Goal: Task Accomplishment & Management: Use online tool/utility

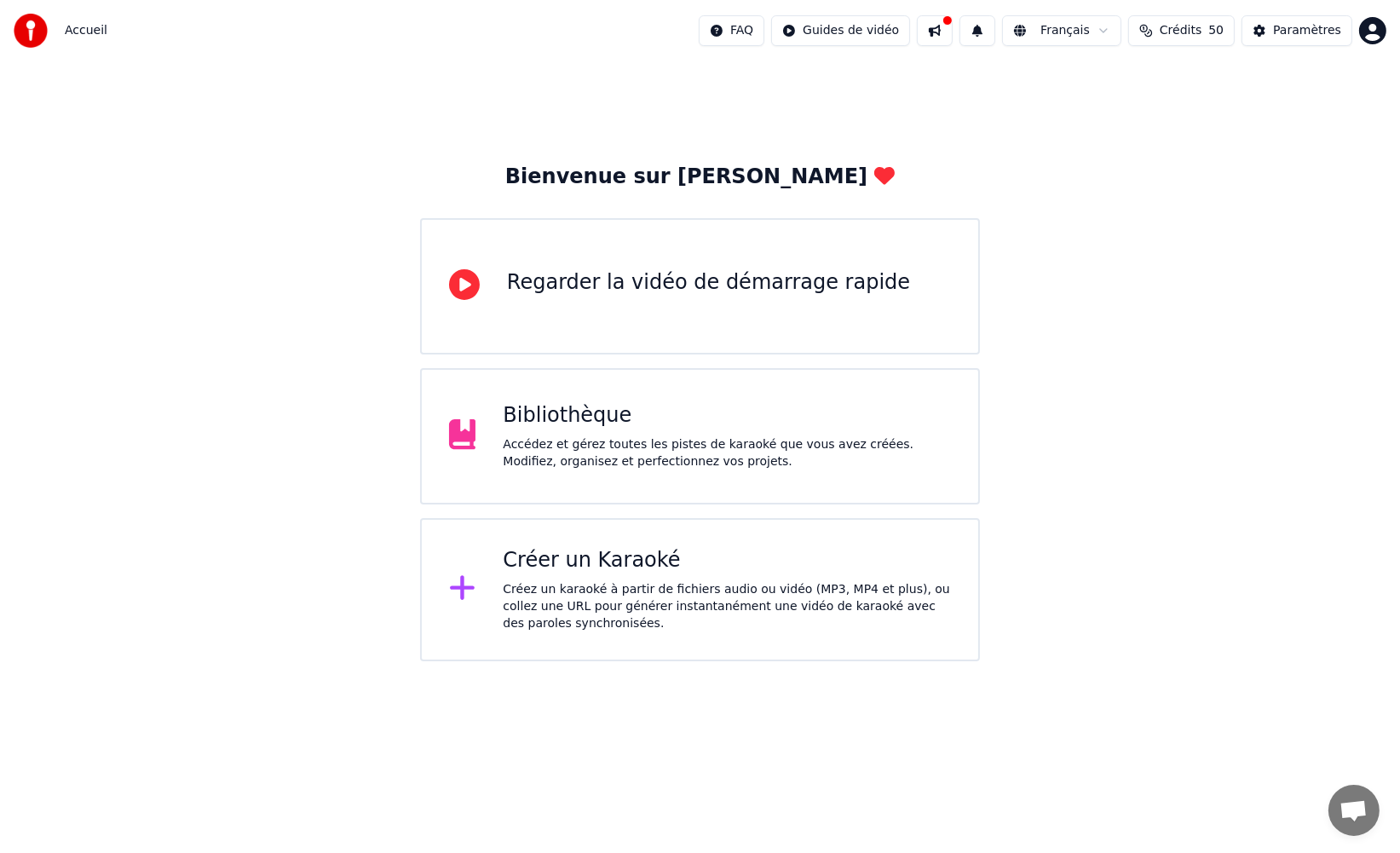
click at [1184, 24] on span "Crédits" at bounding box center [1181, 30] width 42 height 17
drag, startPoint x: 1184, startPoint y: 25, endPoint x: 928, endPoint y: 30, distance: 256.0
click at [1183, 25] on span "Crédits" at bounding box center [1181, 30] width 42 height 17
click at [696, 437] on div "Accédez et gérez toutes les pistes de karaoké que vous avez créées. Modifiez, o…" at bounding box center [727, 453] width 448 height 34
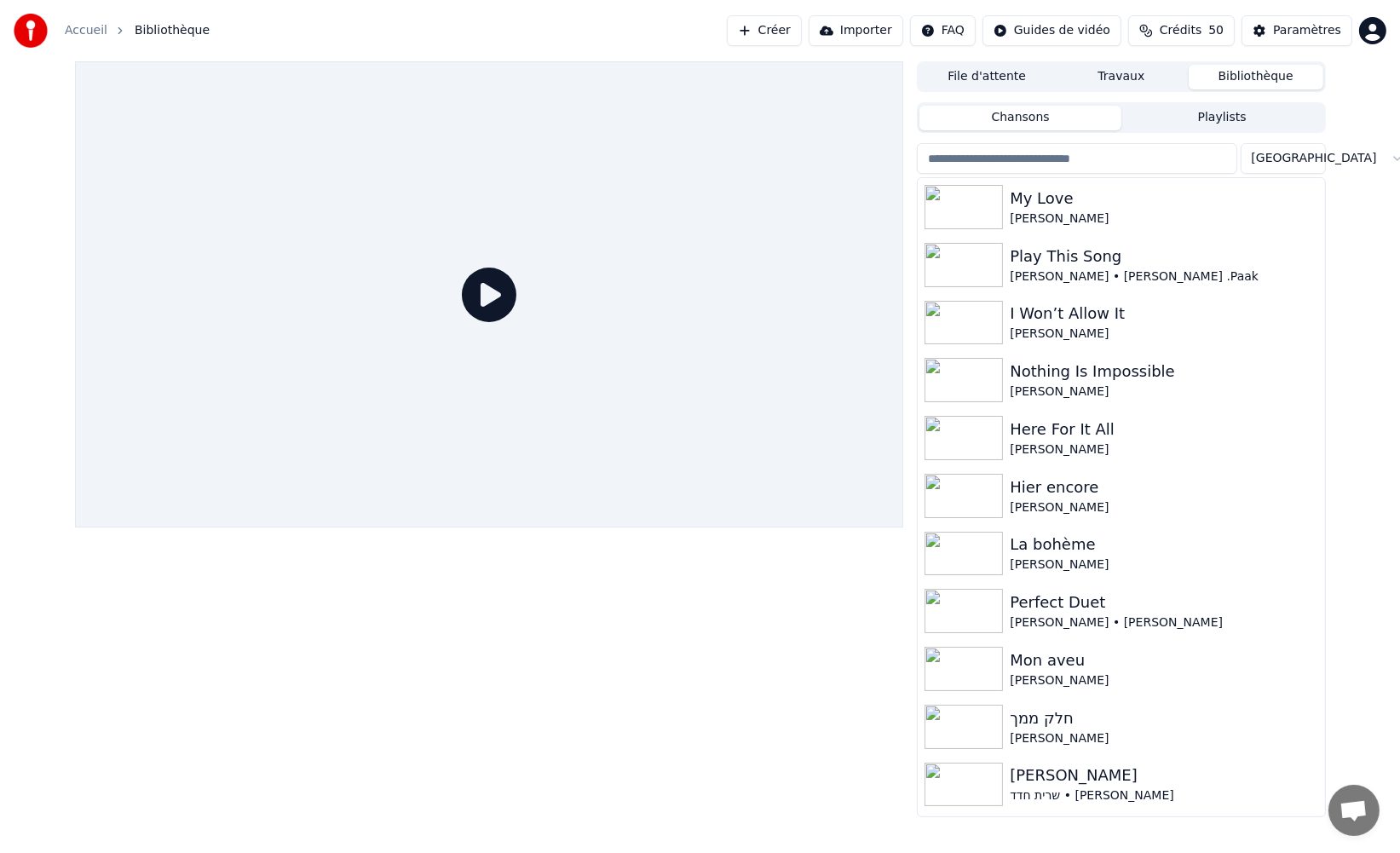
click at [1195, 41] on button "Crédits 50" at bounding box center [1181, 30] width 106 height 30
click at [1184, 155] on button "Actualiser" at bounding box center [1185, 158] width 102 height 30
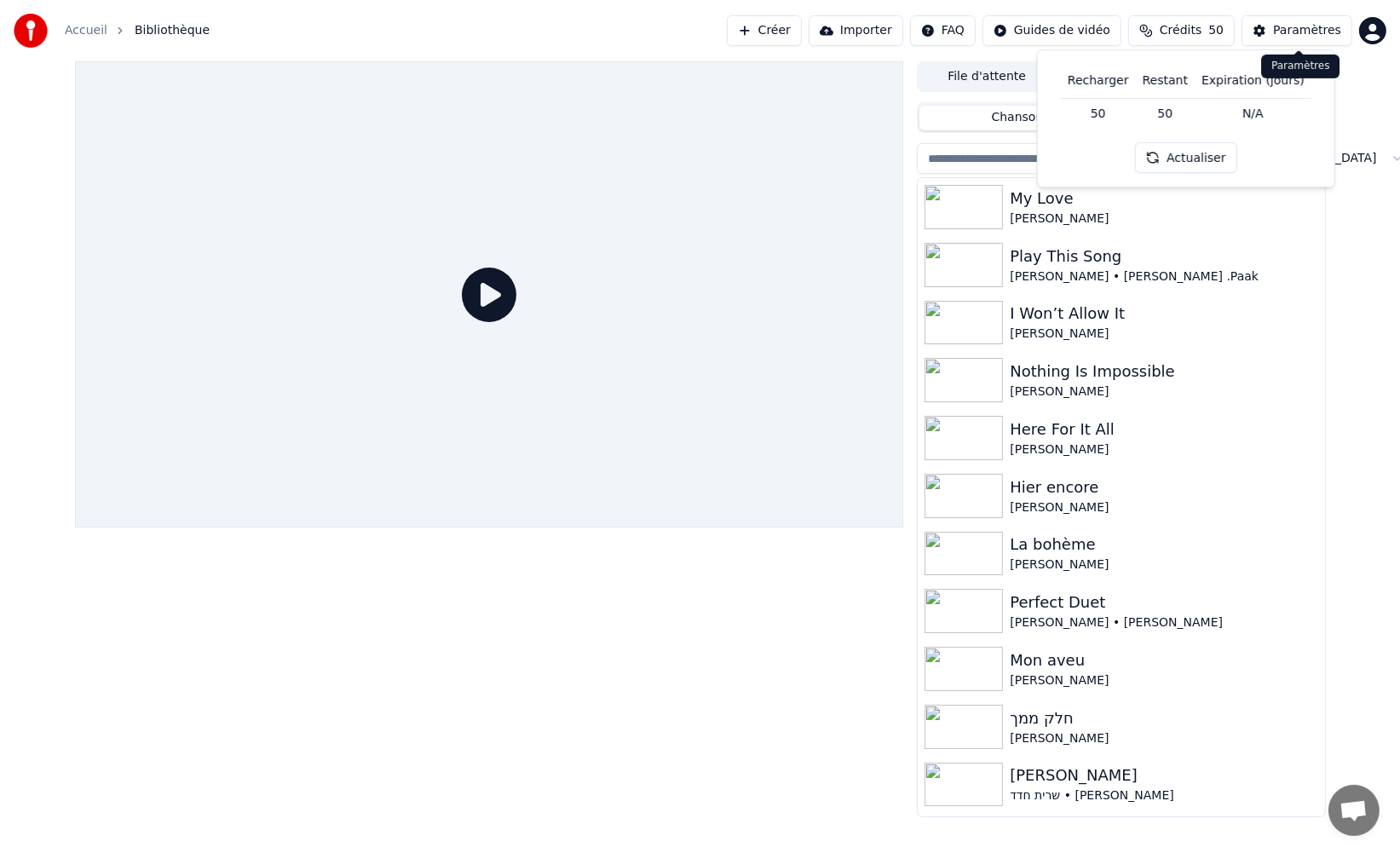
click at [1306, 41] on button "Paramètres" at bounding box center [1296, 30] width 111 height 30
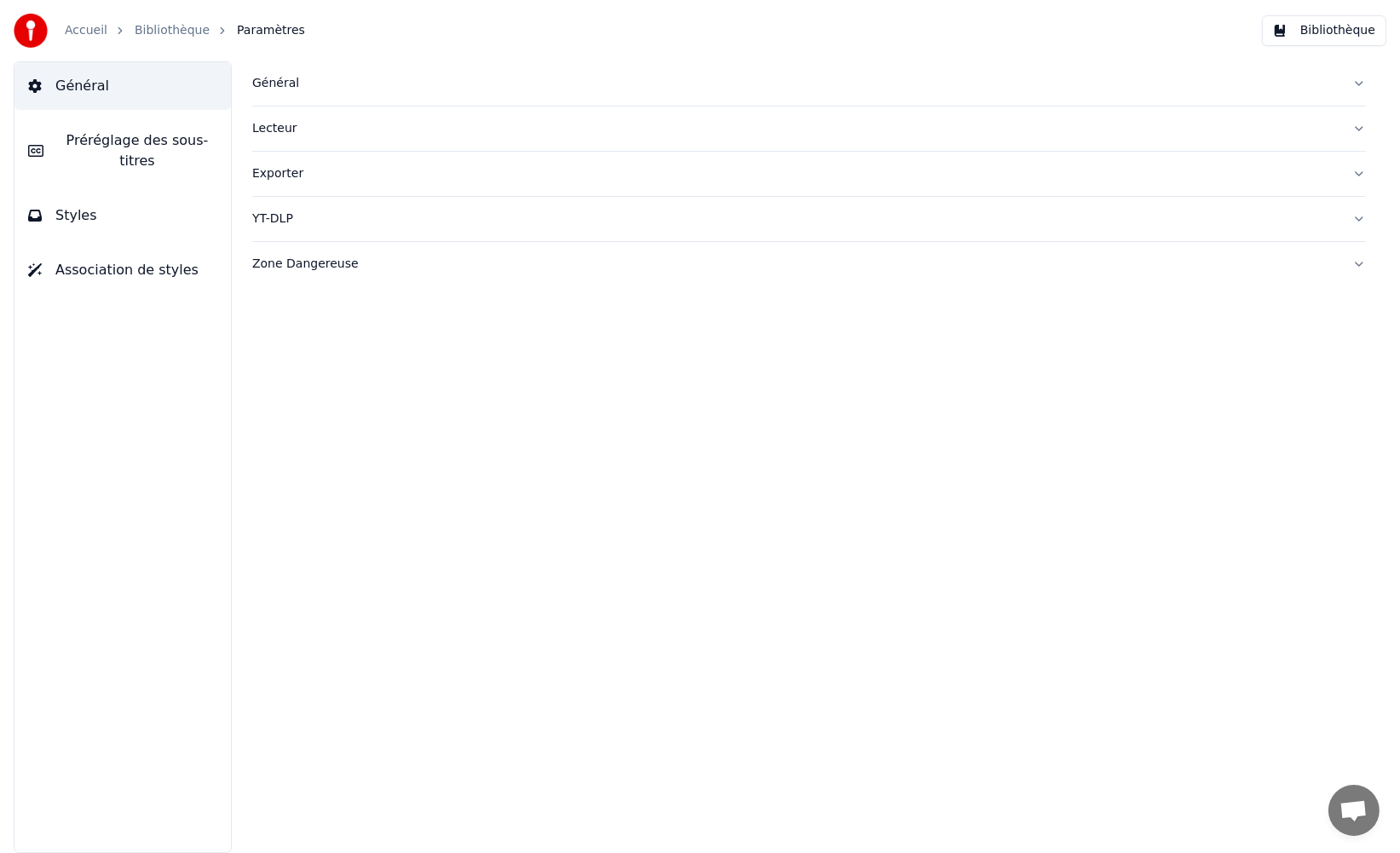
click at [1320, 27] on button "Bibliothèque" at bounding box center [1323, 30] width 124 height 30
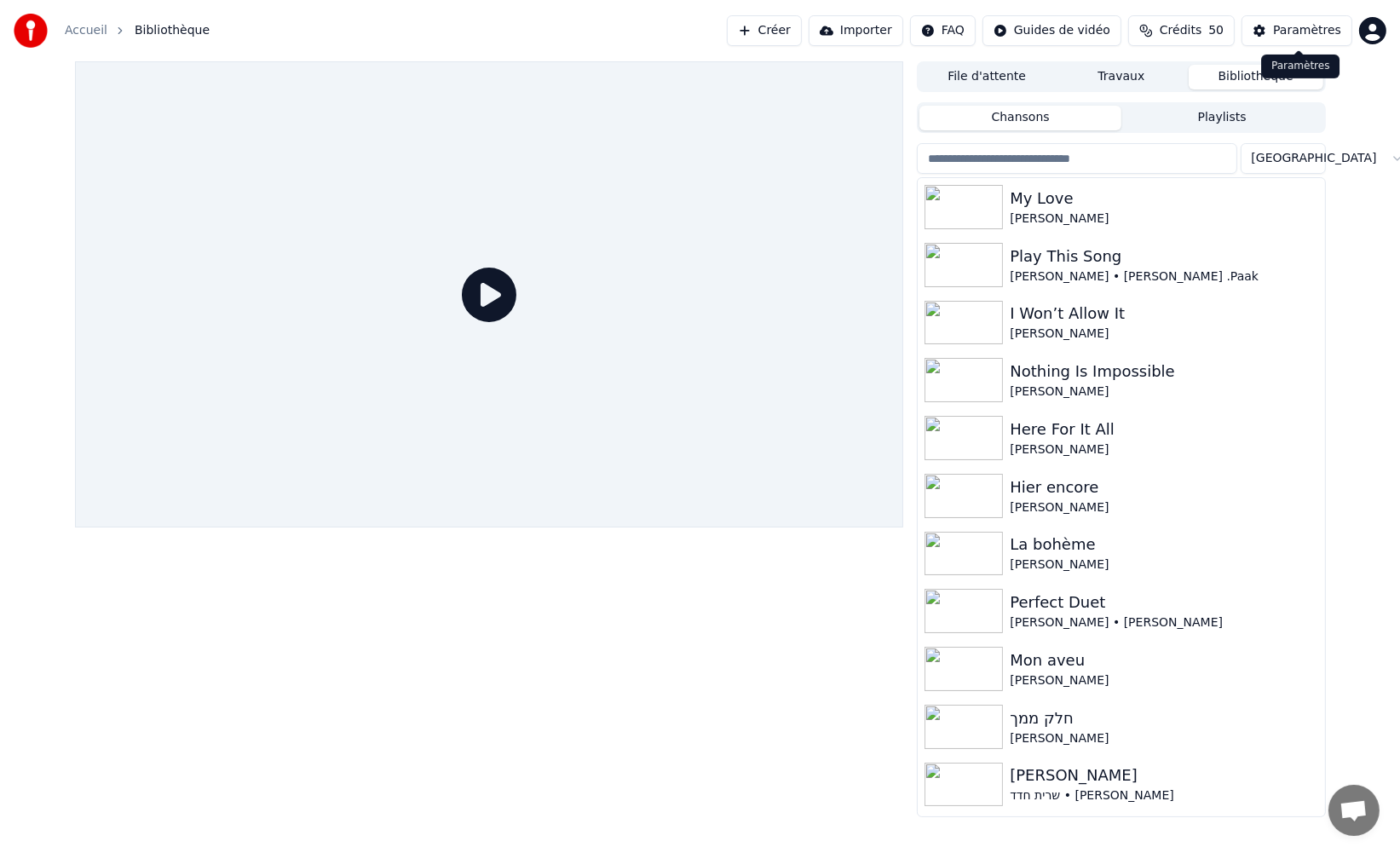
click at [1365, 34] on html "Accueil Bibliothèque Créer Importer FAQ Guides de vidéo Crédits 50 Paramètres F…" at bounding box center [700, 426] width 1400 height 853
click at [1285, 118] on span "Facturation" at bounding box center [1267, 127] width 67 height 17
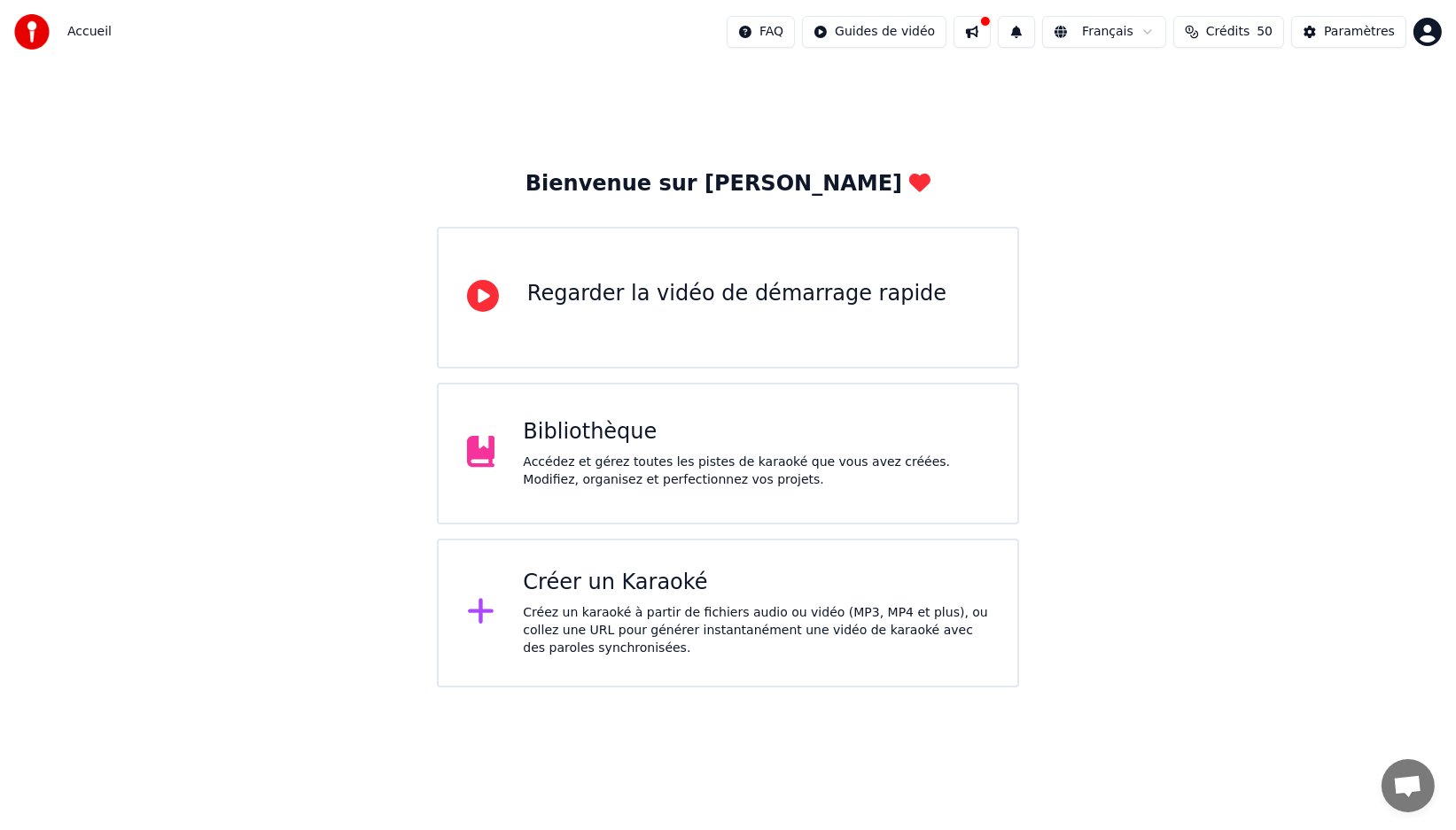
click at [673, 617] on div "Créez un karaoké à partir de fichiers audio ou vidéo (MP3, MP4 et plus), ou col…" at bounding box center [756, 631] width 466 height 53
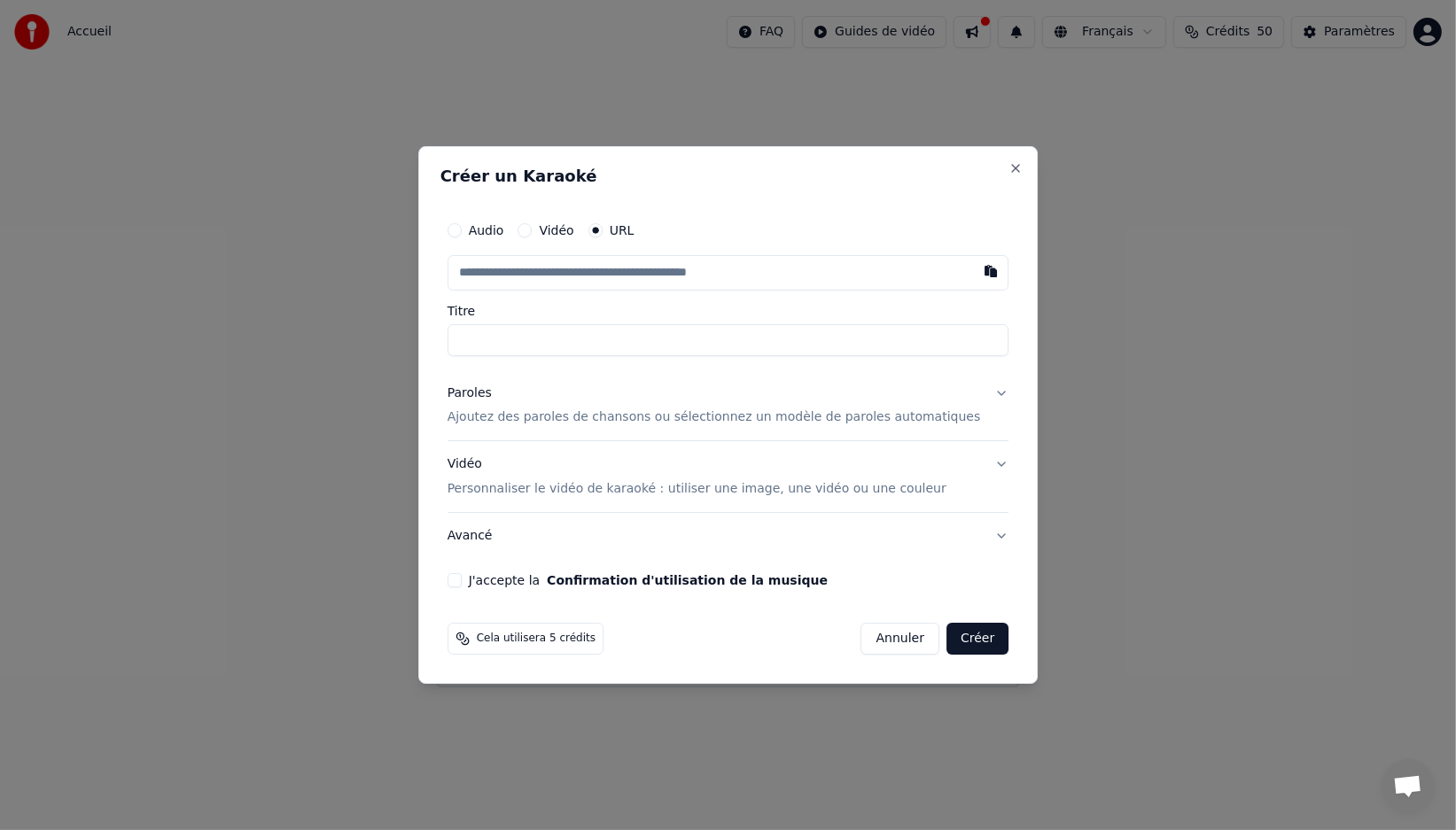
paste input "**********"
type input "**********"
click at [578, 276] on input "text" at bounding box center [711, 272] width 529 height 35
type input "**********"
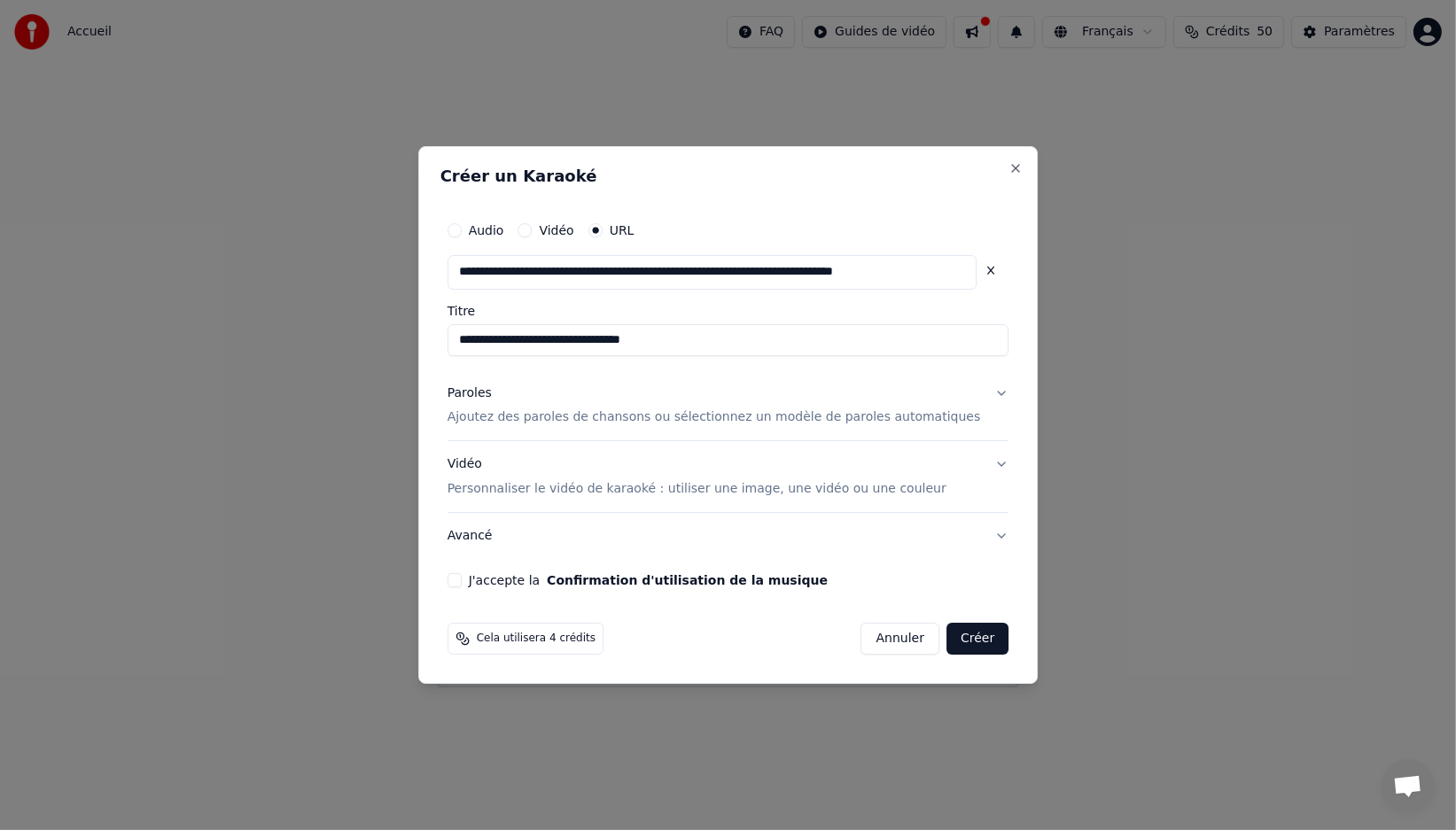
click at [564, 268] on input "**********" at bounding box center [711, 272] width 529 height 35
paste input "text"
type input "**********"
click at [519, 427] on button "Paroles Ajoutez des paroles de chansons ou sélectionnez un modèle de paroles au…" at bounding box center [728, 405] width 562 height 71
type input "**********"
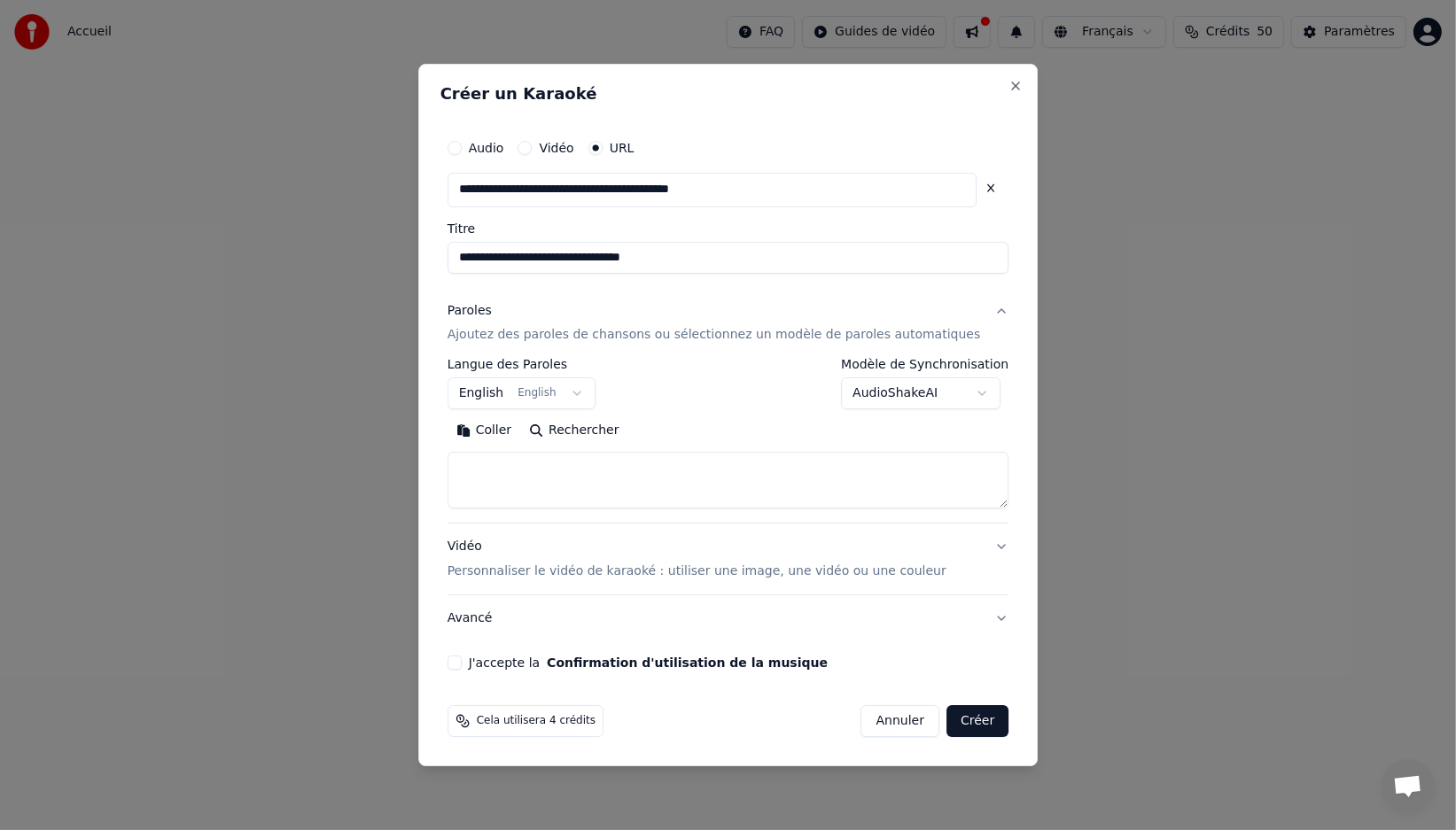
click at [578, 434] on button "Rechercher" at bounding box center [574, 431] width 107 height 28
click at [568, 575] on p "Personnaliser le vidéo de karaoké : utiliser une image, une vidéo ou une couleur" at bounding box center [696, 572] width 499 height 18
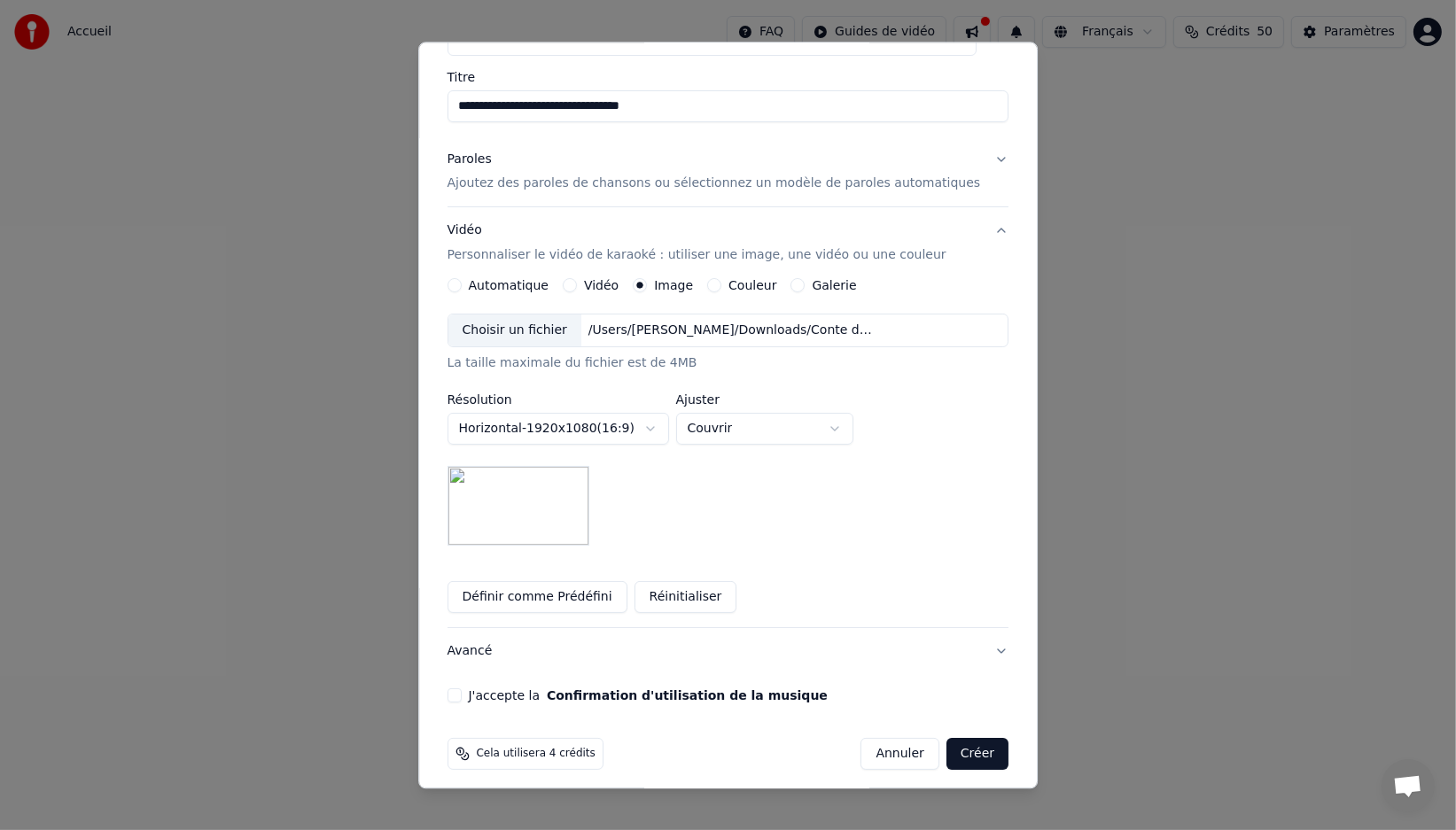
scroll to position [139, 0]
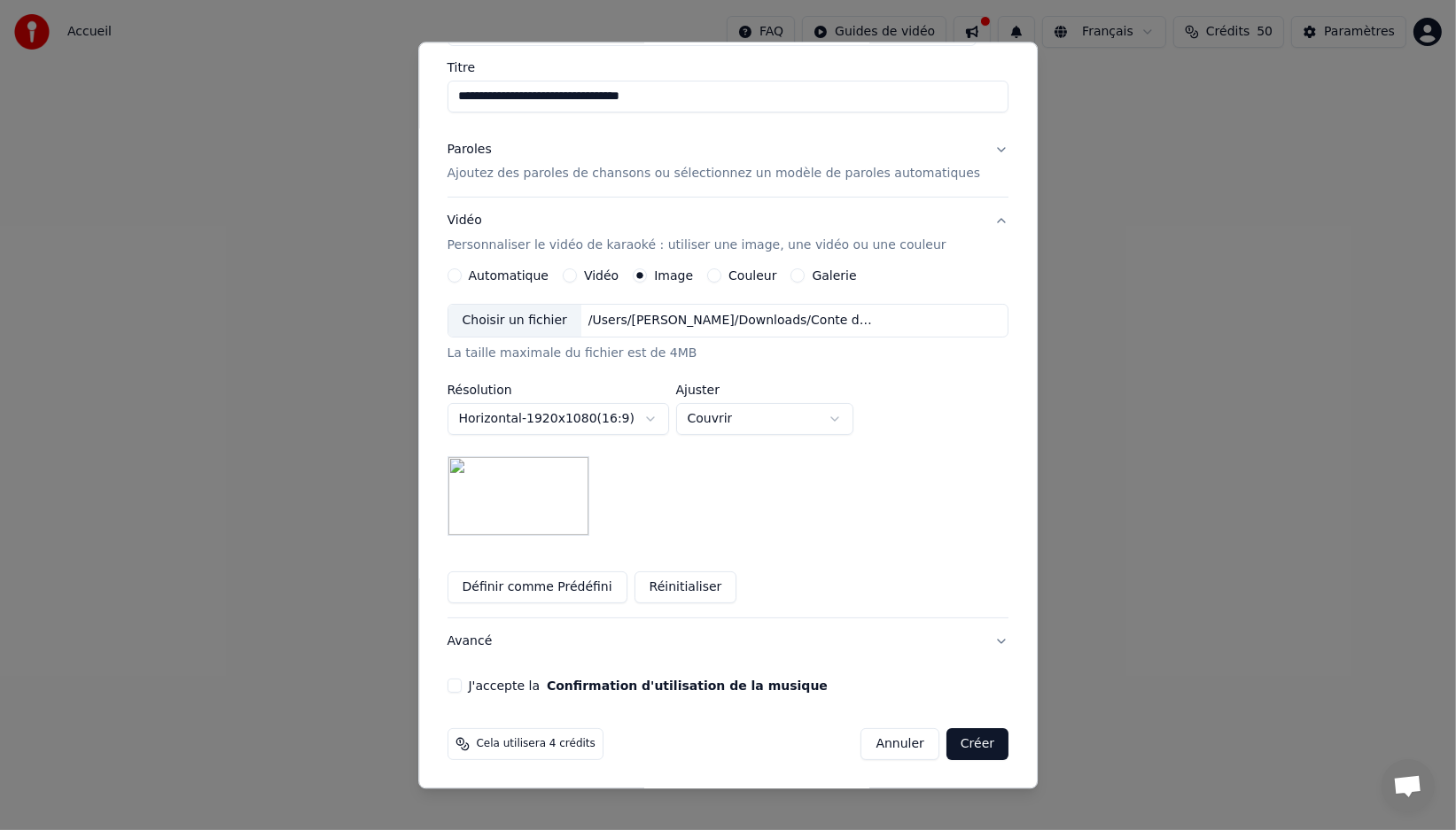
click at [478, 691] on div "J'accepte la Confirmation d'utilisation de la musique" at bounding box center [728, 687] width 562 height 14
click at [462, 690] on button "J'accepte la Confirmation d'utilisation de la musique" at bounding box center [454, 687] width 14 height 14
click at [960, 745] on button "Créer" at bounding box center [977, 745] width 62 height 32
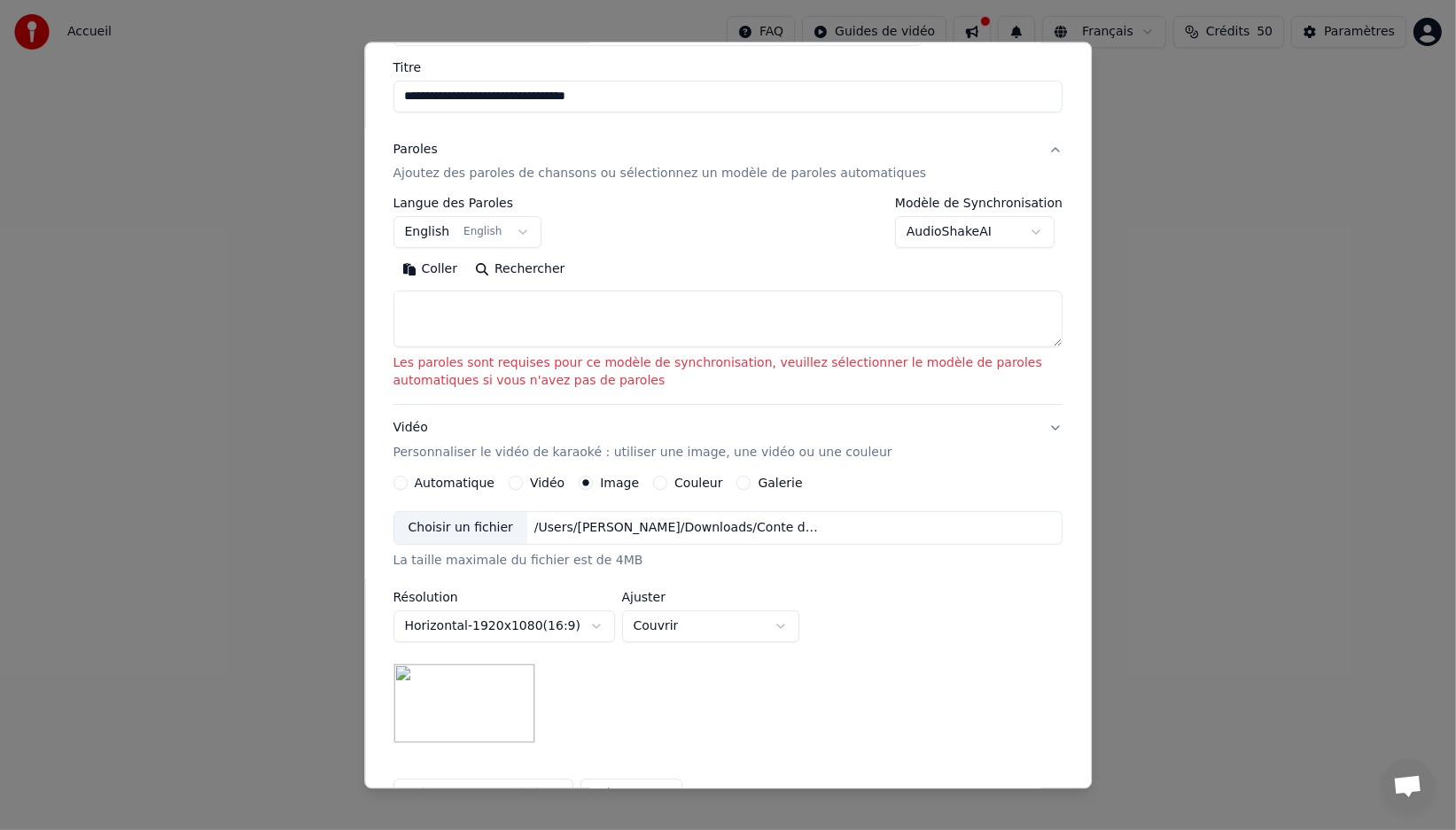
scroll to position [0, 0]
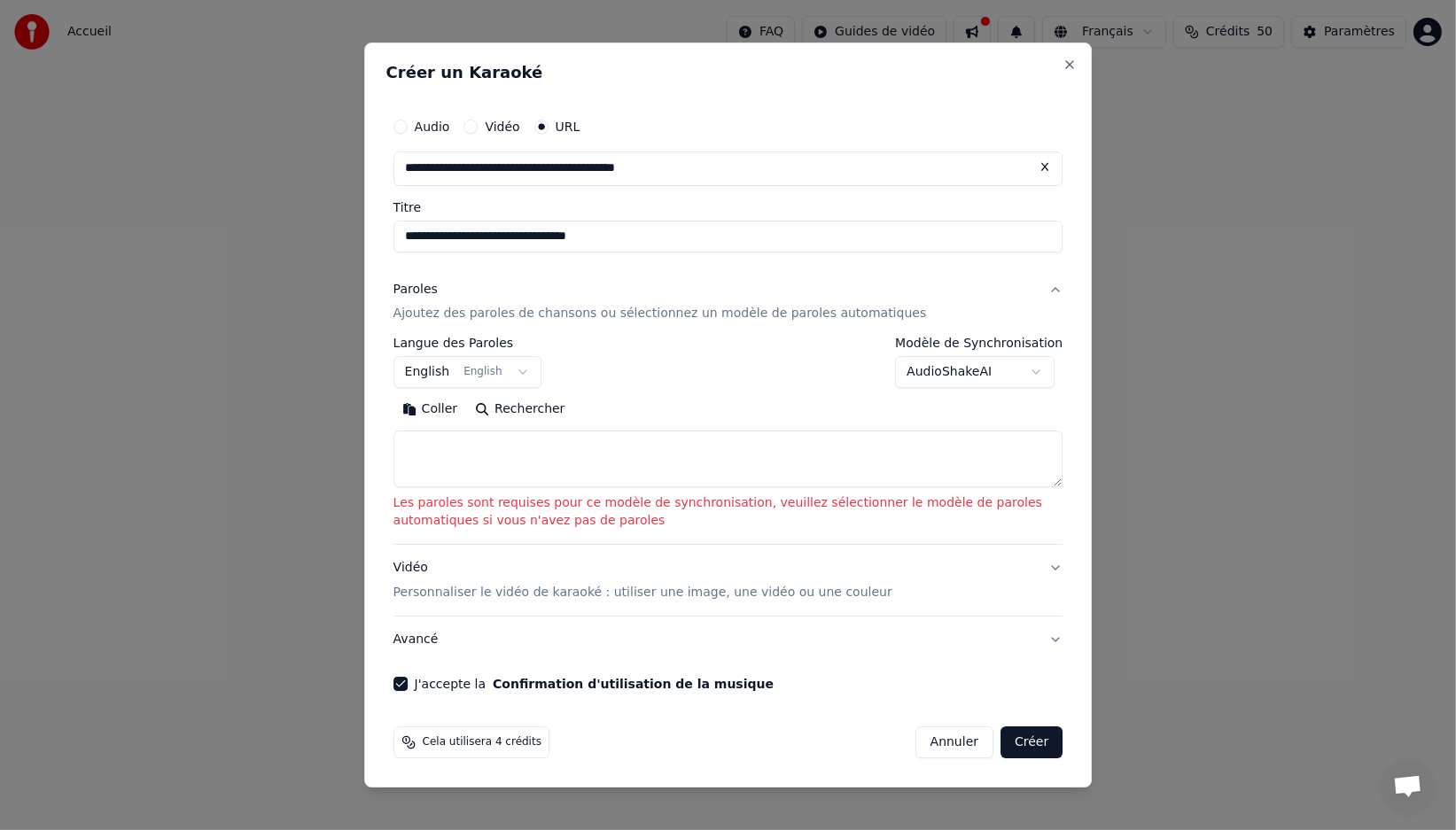
click at [622, 447] on textarea at bounding box center [728, 460] width 670 height 57
paste textarea "**********"
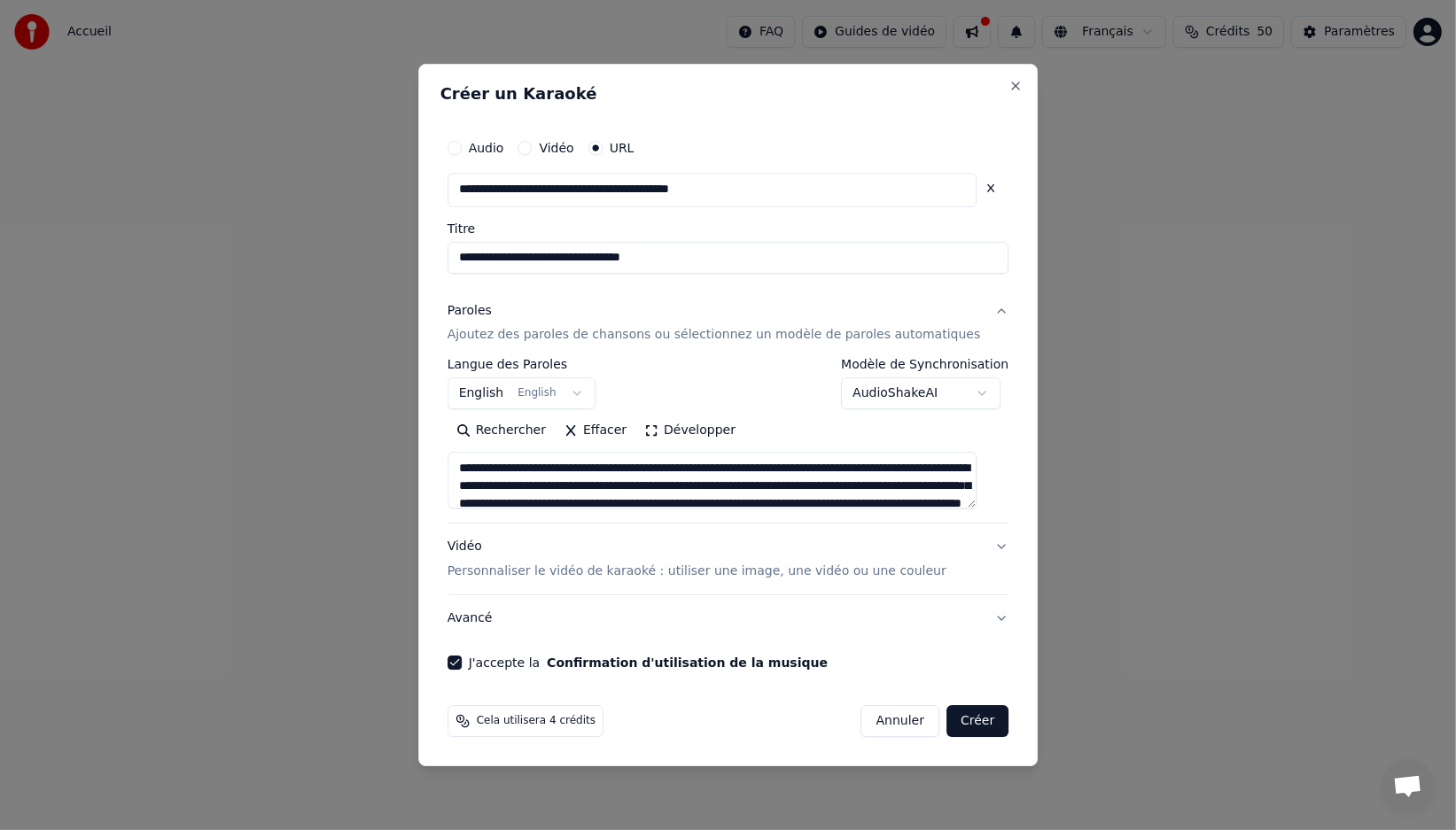
scroll to position [286, 0]
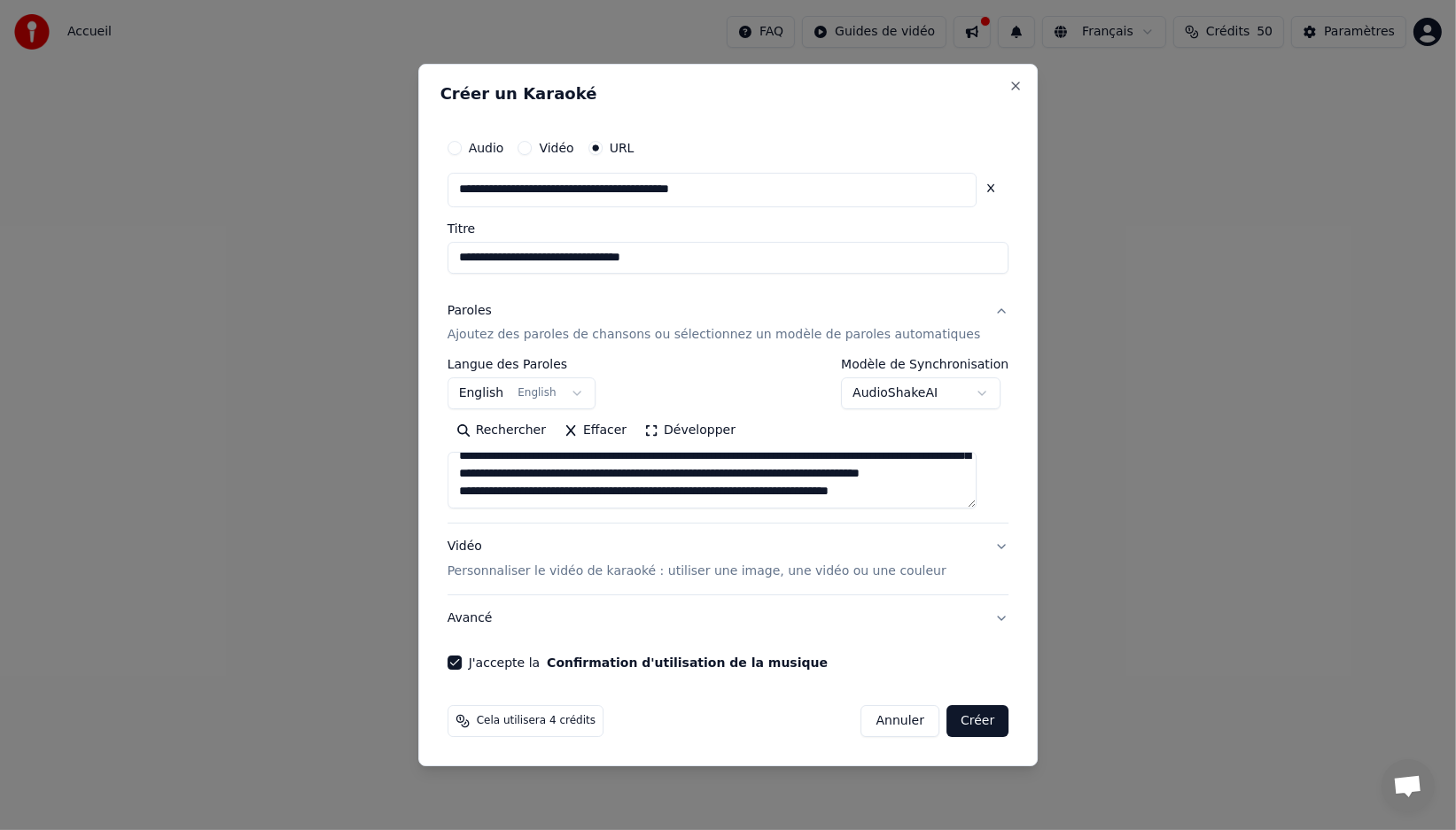
click at [700, 430] on button "Développer" at bounding box center [690, 431] width 109 height 28
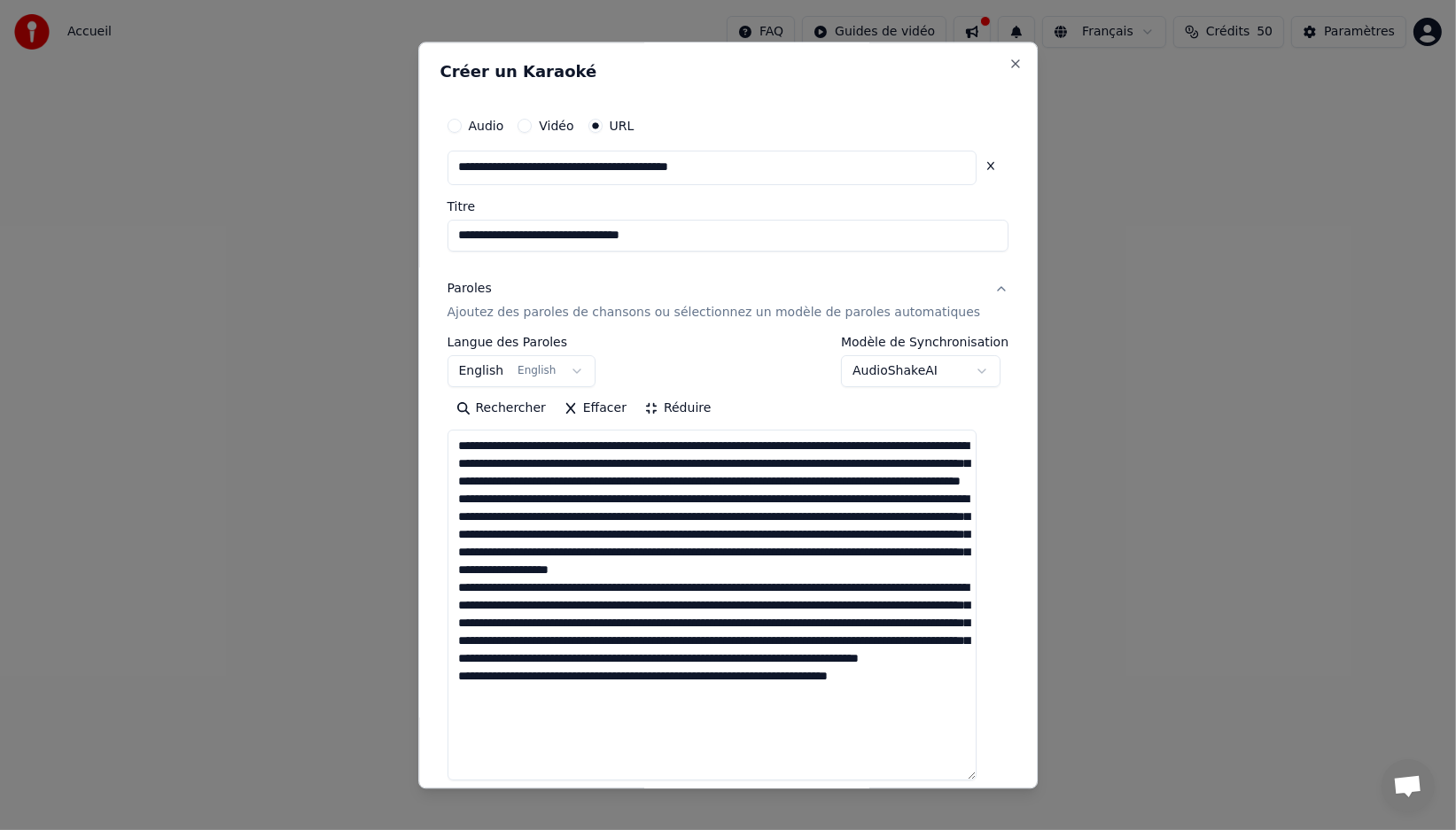
click at [734, 620] on textarea at bounding box center [711, 606] width 529 height 351
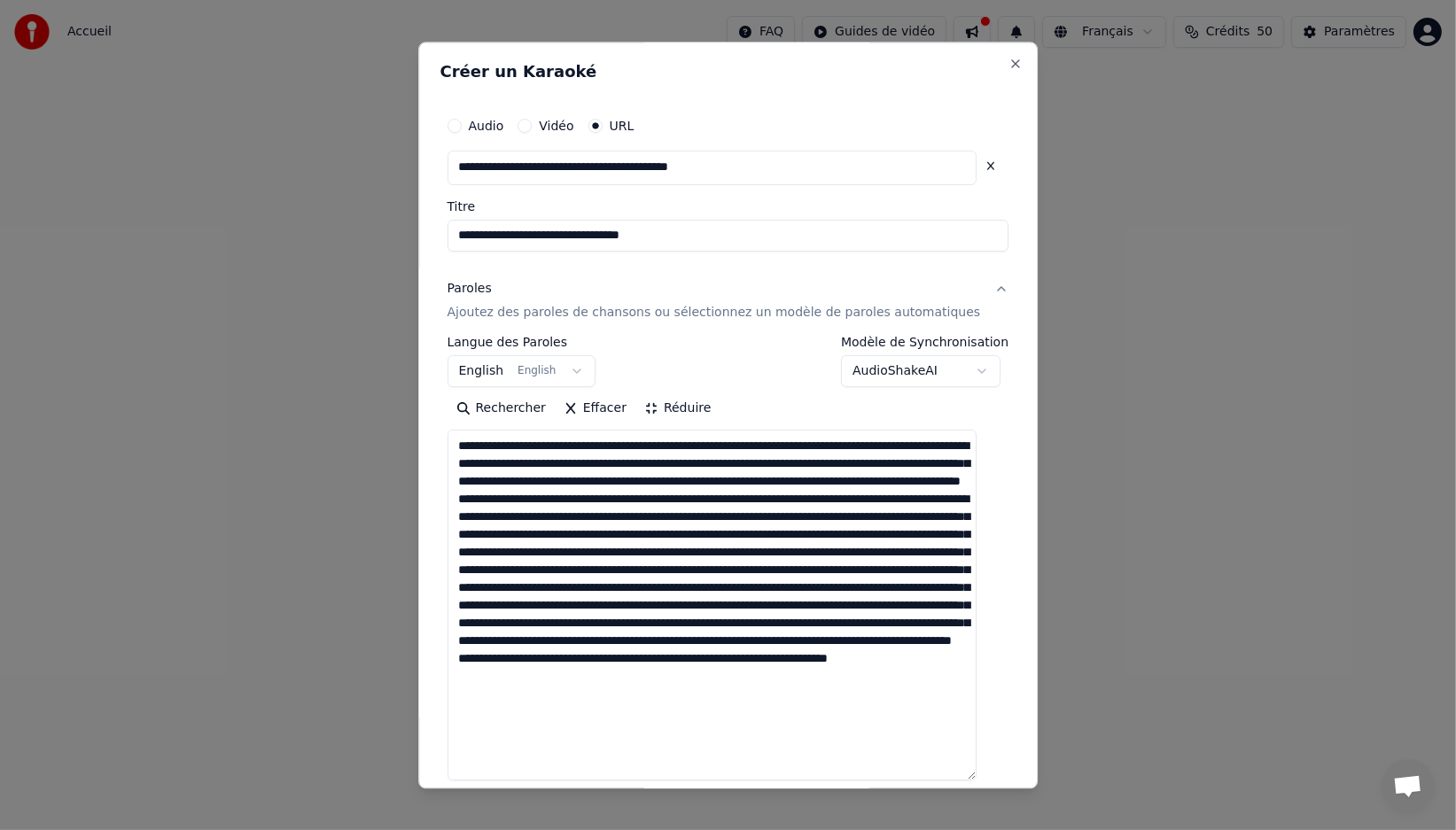
scroll to position [0, 0]
click at [573, 512] on textarea at bounding box center [711, 606] width 529 height 351
click at [523, 731] on textarea at bounding box center [711, 606] width 529 height 351
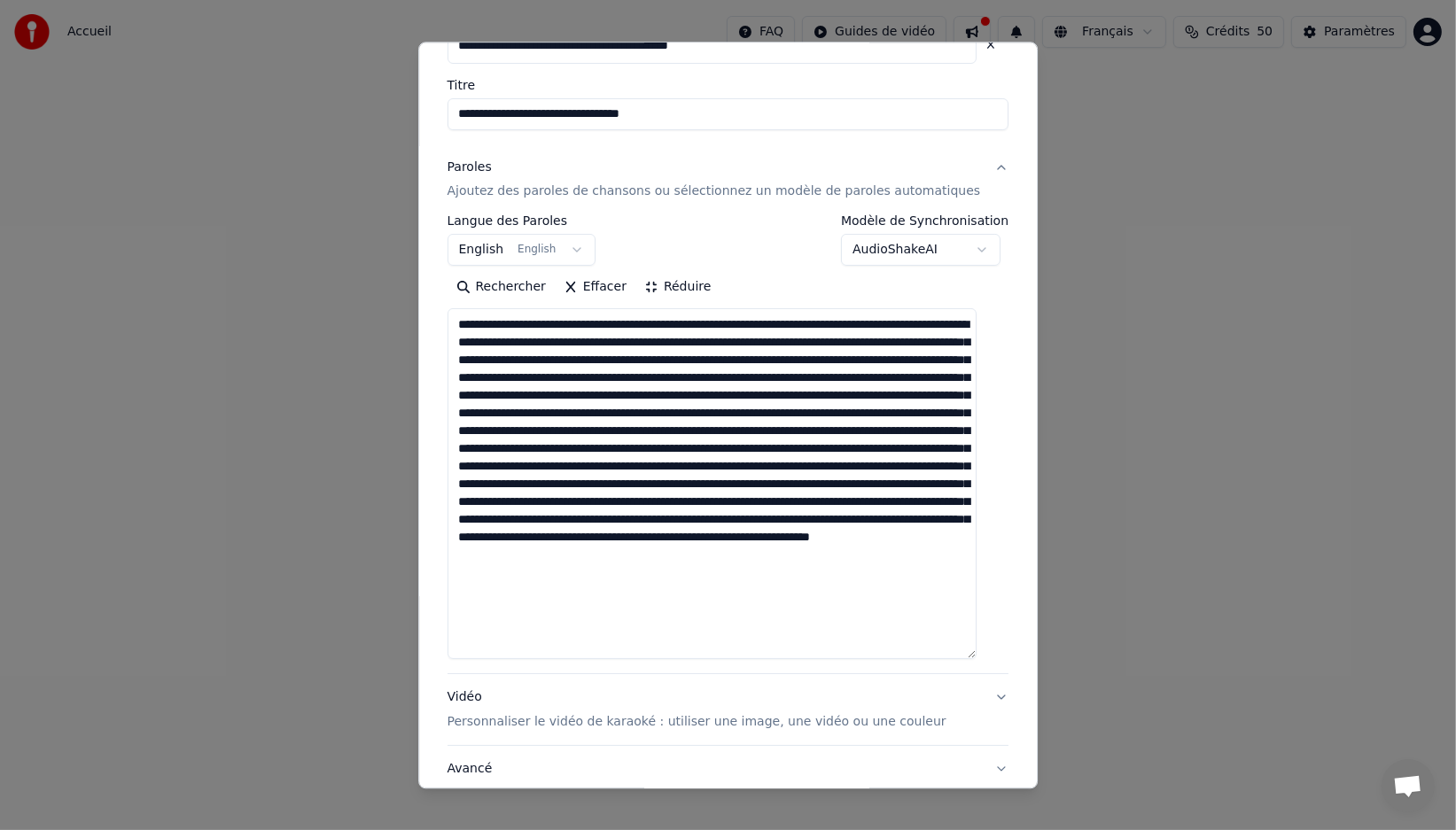
scroll to position [121, 0]
type textarea "**********"
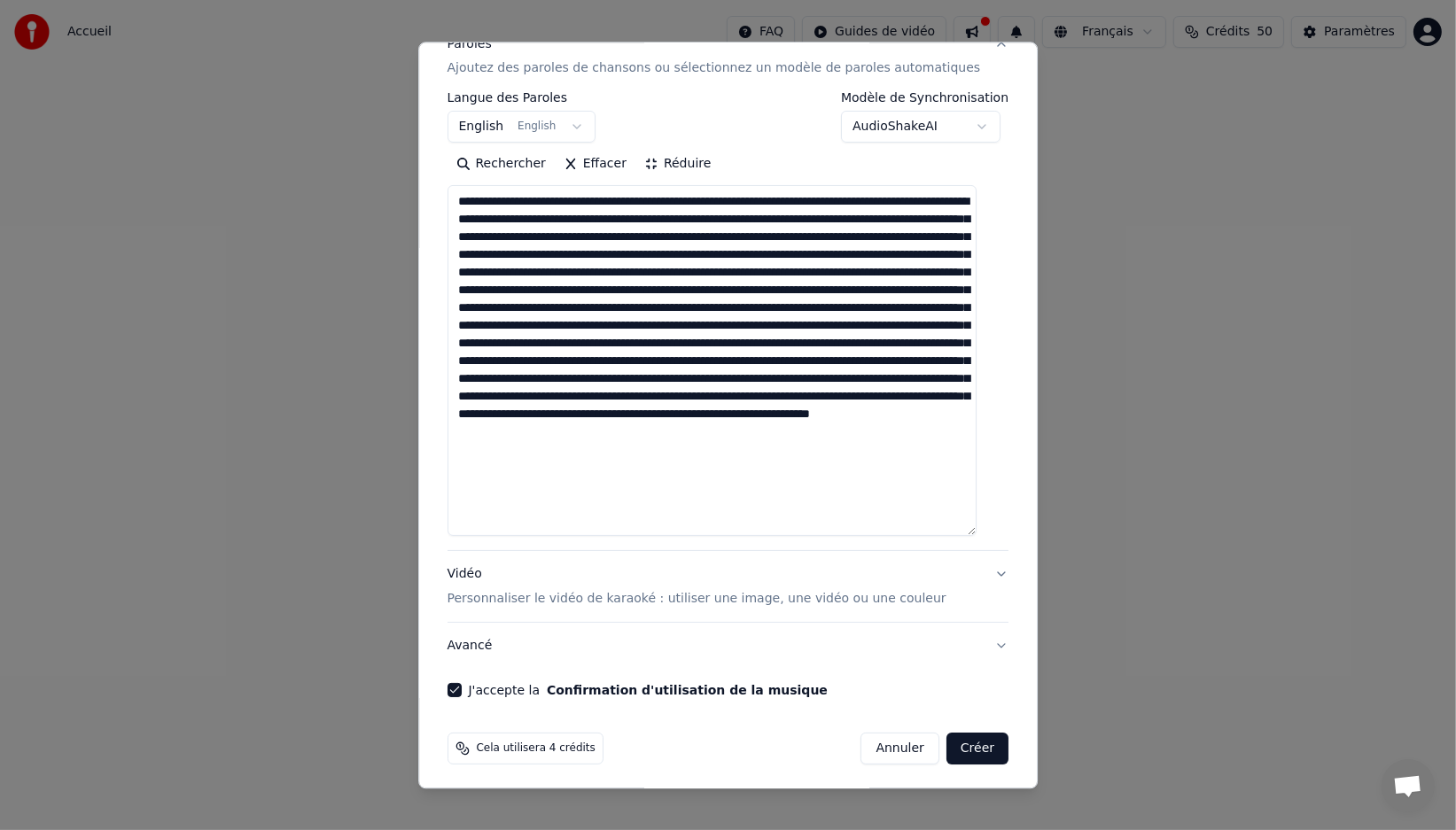
scroll to position [249, 0]
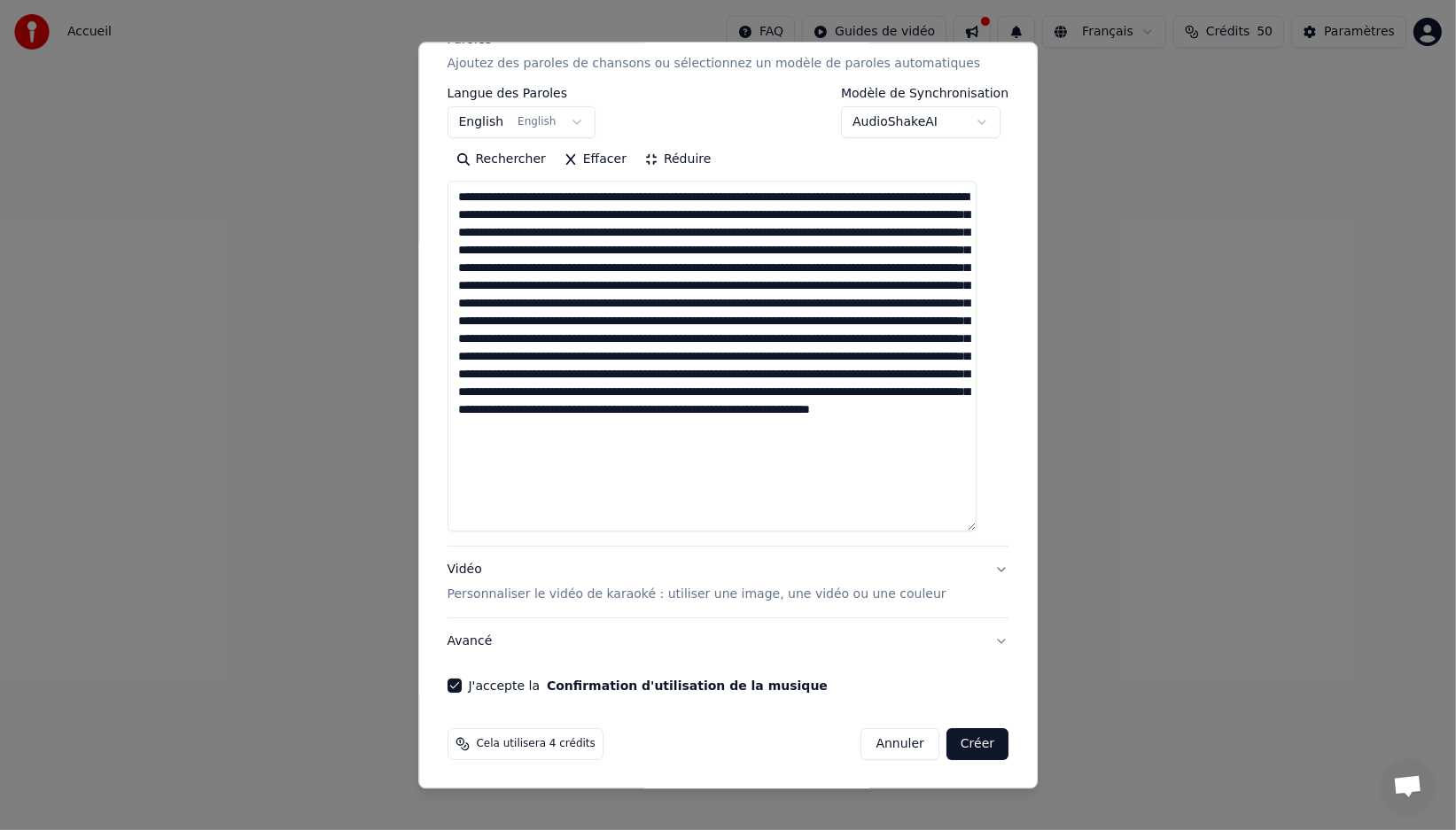
click at [957, 741] on button "Créer" at bounding box center [977, 745] width 62 height 32
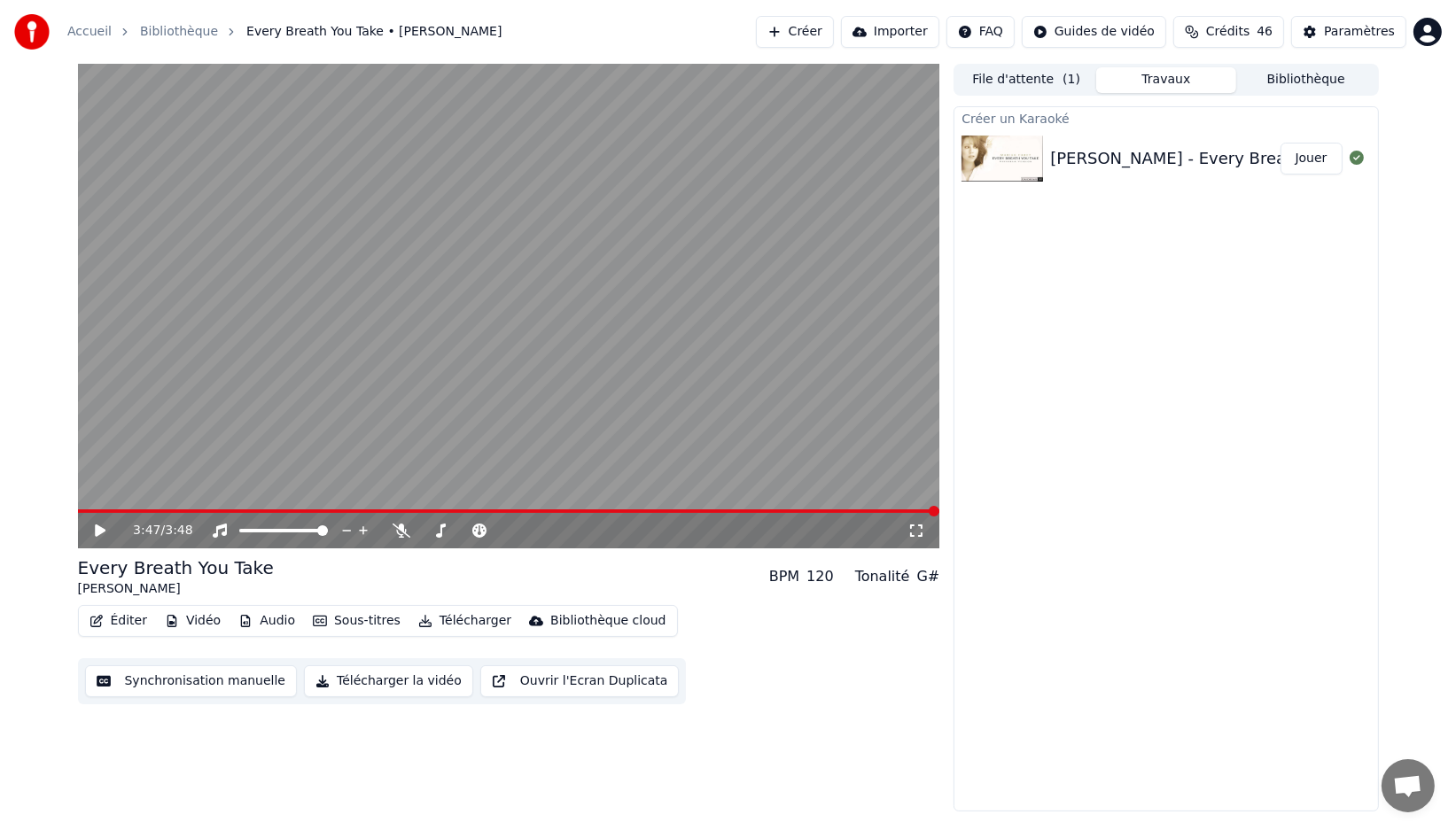
click at [167, 512] on span at bounding box center [509, 511] width 862 height 4
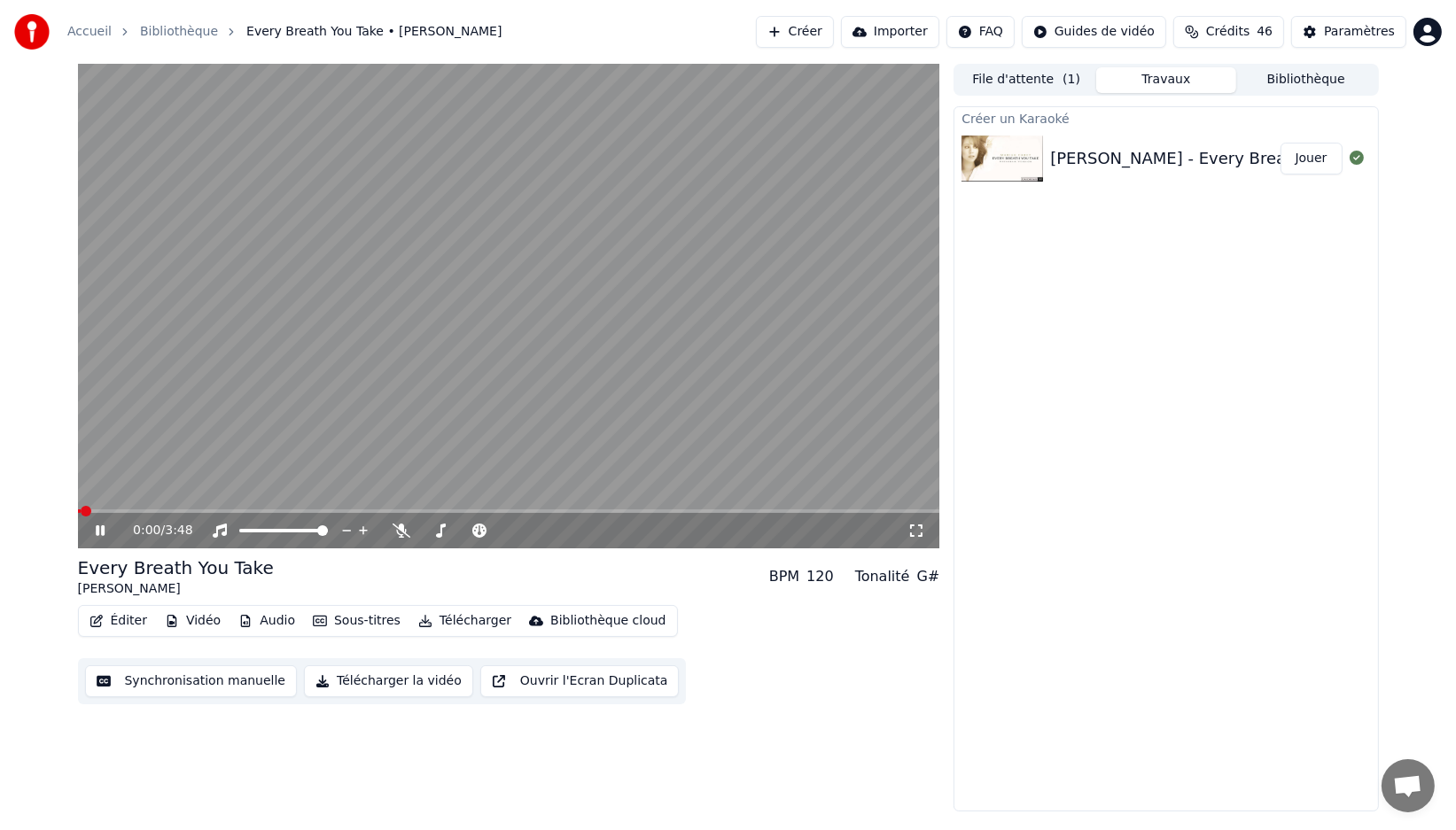
click at [176, 510] on span at bounding box center [509, 511] width 862 height 4
click at [1125, 310] on div "Créer un Karaoké [PERSON_NAME] - Every Breath You Take Jouer" at bounding box center [1166, 458] width 424 height 705
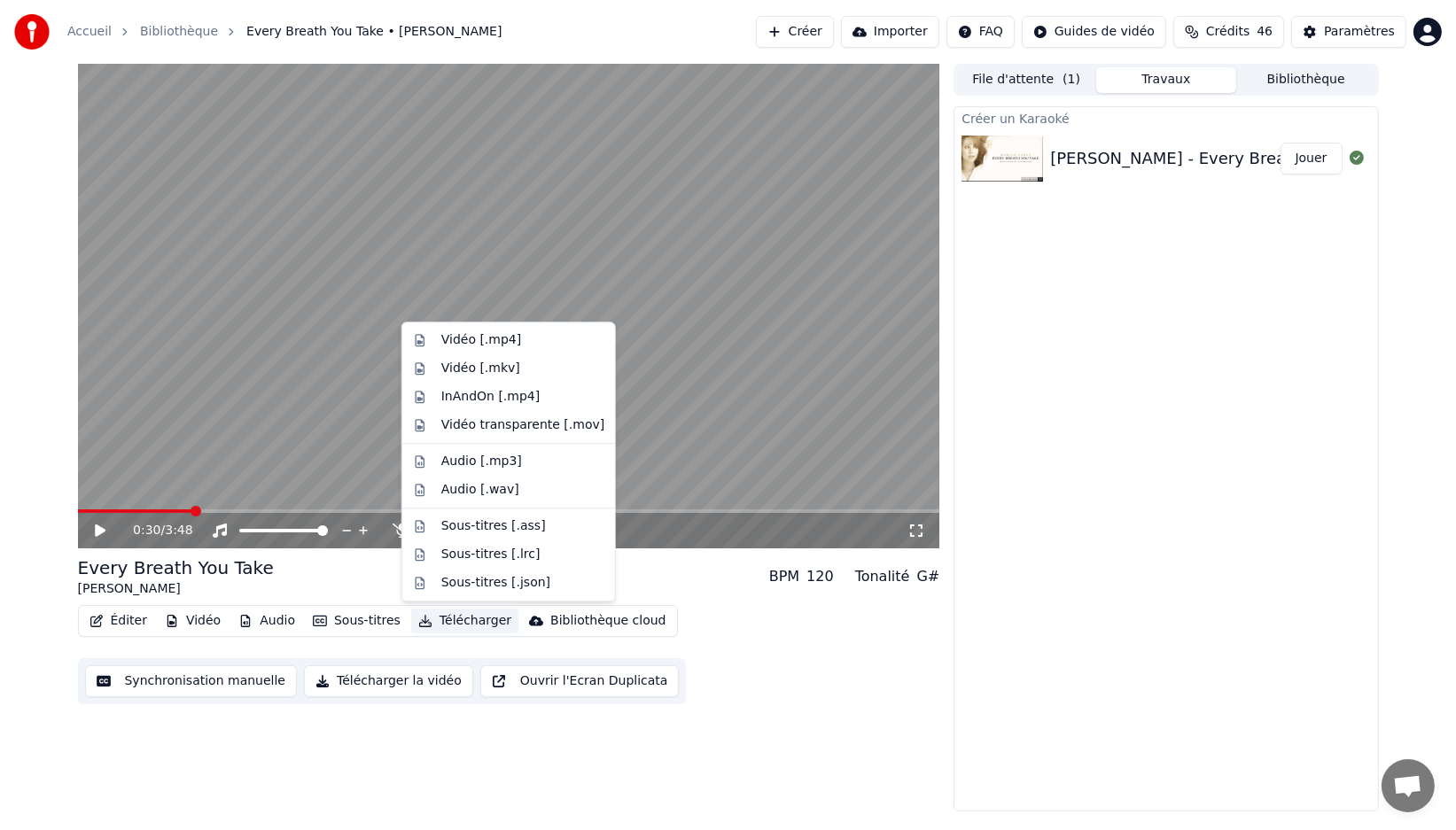
click at [467, 615] on button "Télécharger" at bounding box center [464, 621] width 107 height 24
click at [511, 343] on div "Vidéo [.mp4]" at bounding box center [481, 340] width 80 height 18
